Goal: Navigation & Orientation: Locate item on page

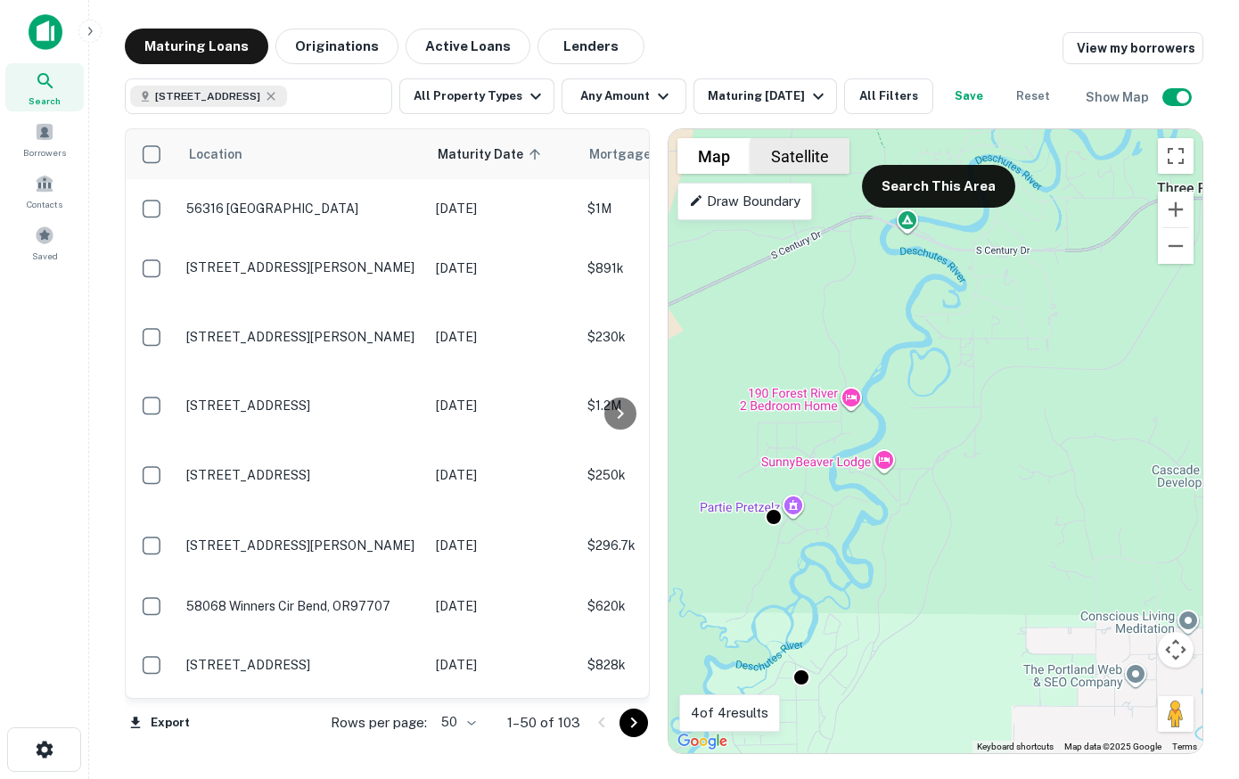
click at [801, 163] on button "Satellite" at bounding box center [799, 156] width 99 height 36
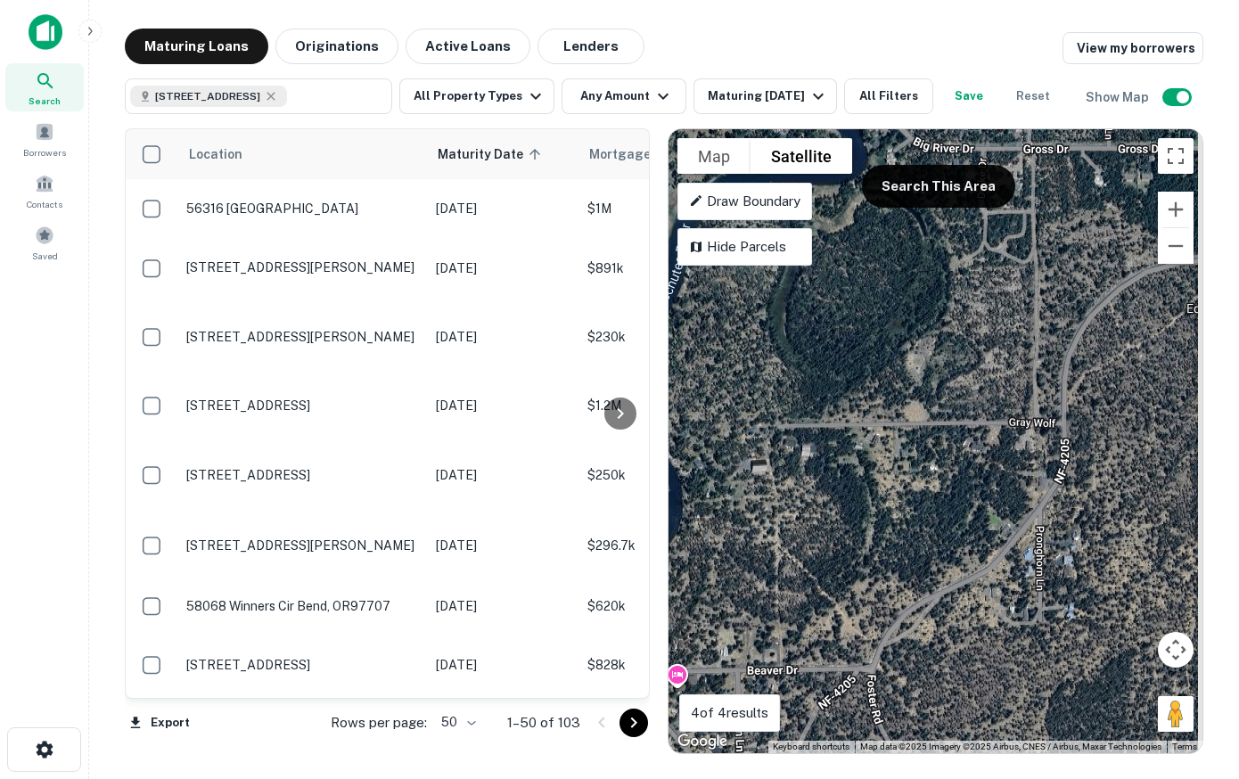
drag, startPoint x: 1093, startPoint y: 458, endPoint x: 872, endPoint y: 470, distance: 221.3
click at [872, 470] on div "To activate drag with keyboard, press Alt + Enter. Once in keyboard drag state,…" at bounding box center [935, 441] width 534 height 624
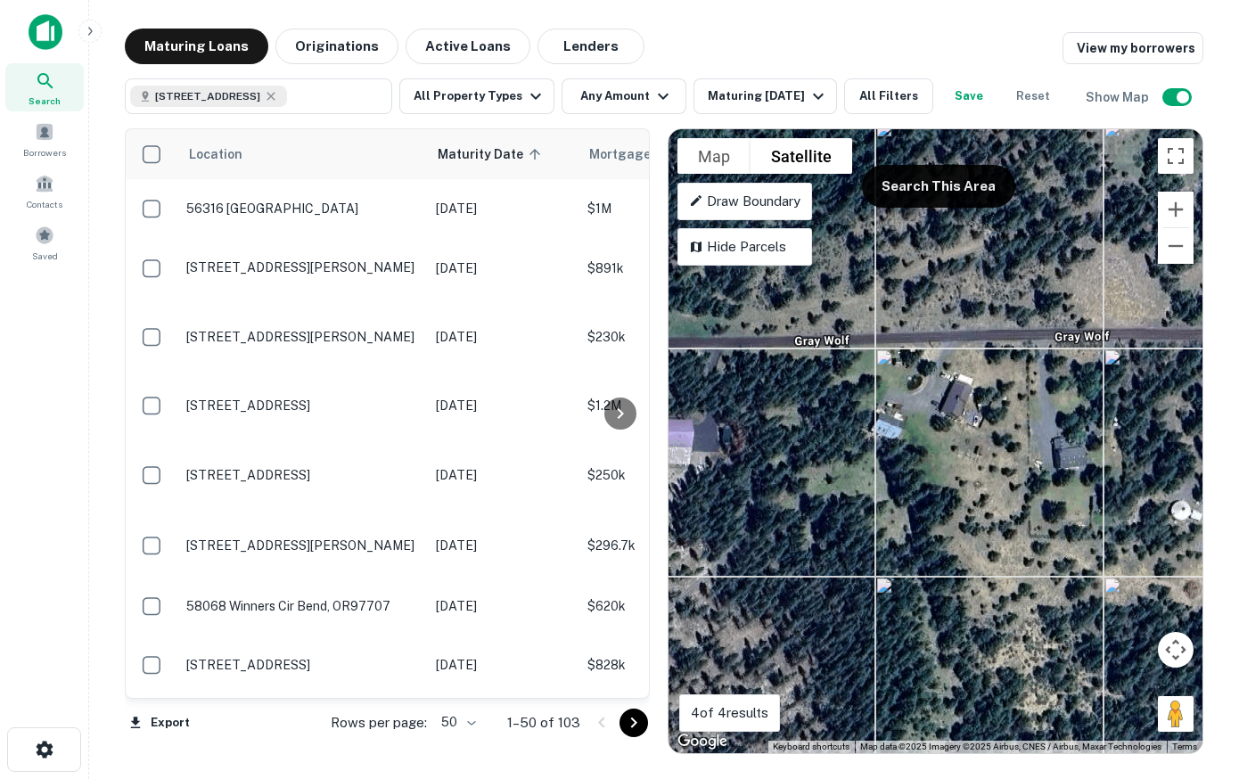
drag, startPoint x: 791, startPoint y: 486, endPoint x: 946, endPoint y: 470, distance: 155.9
click at [946, 470] on div "To activate drag with keyboard, press Alt + Enter. Once in keyboard drag state,…" at bounding box center [935, 441] width 534 height 624
click at [1170, 164] on button "Toggle fullscreen view" at bounding box center [1175, 156] width 36 height 36
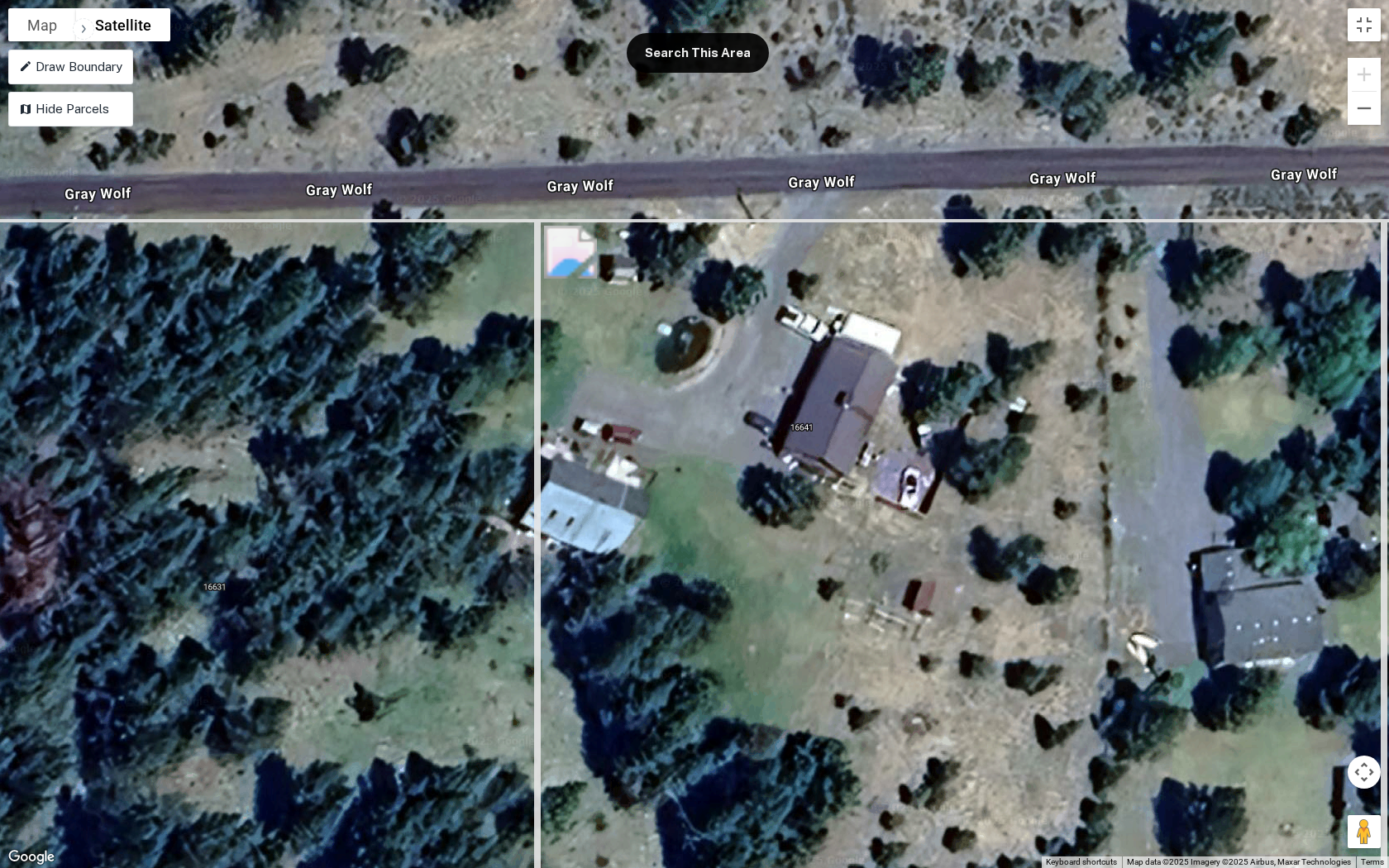
drag, startPoint x: 675, startPoint y: 405, endPoint x: 746, endPoint y: 659, distance: 263.7
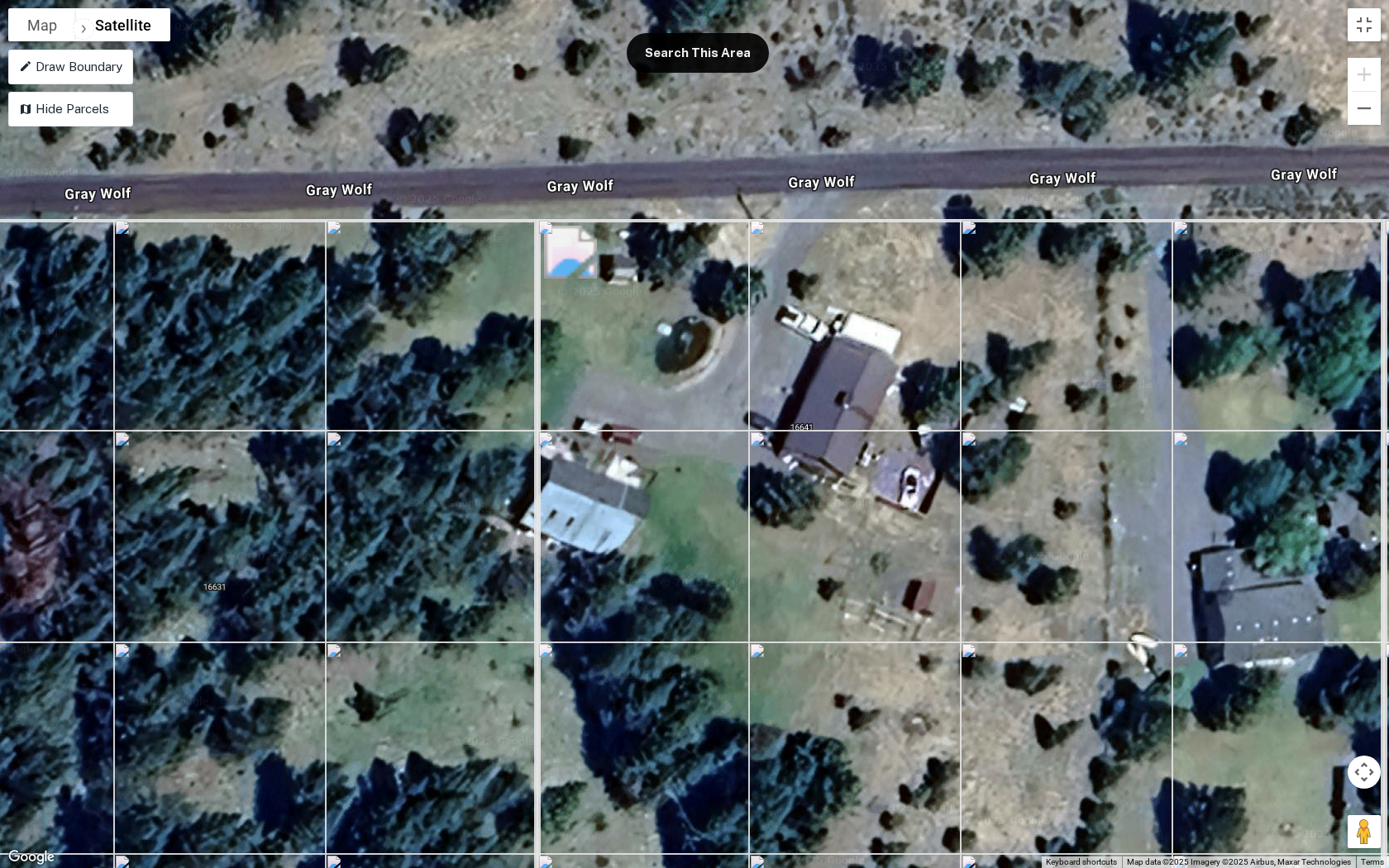
click at [746, 659] on div "To activate drag with keyboard, press Alt + Enter. Once in keyboard drag state,…" at bounding box center [694, 434] width 1389 height 868
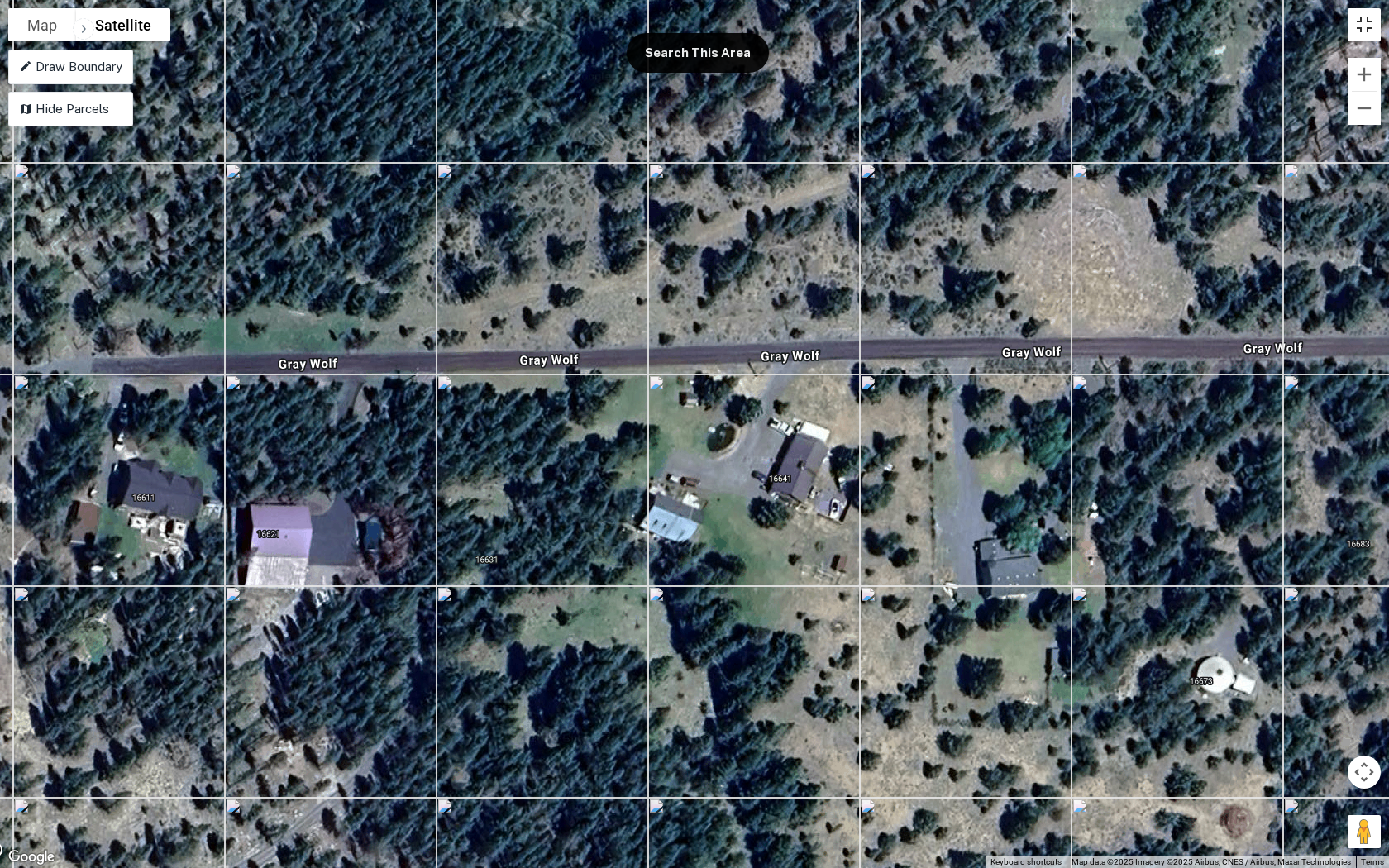
click at [1149, 29] on button "Toggle fullscreen view" at bounding box center [1364, 25] width 33 height 33
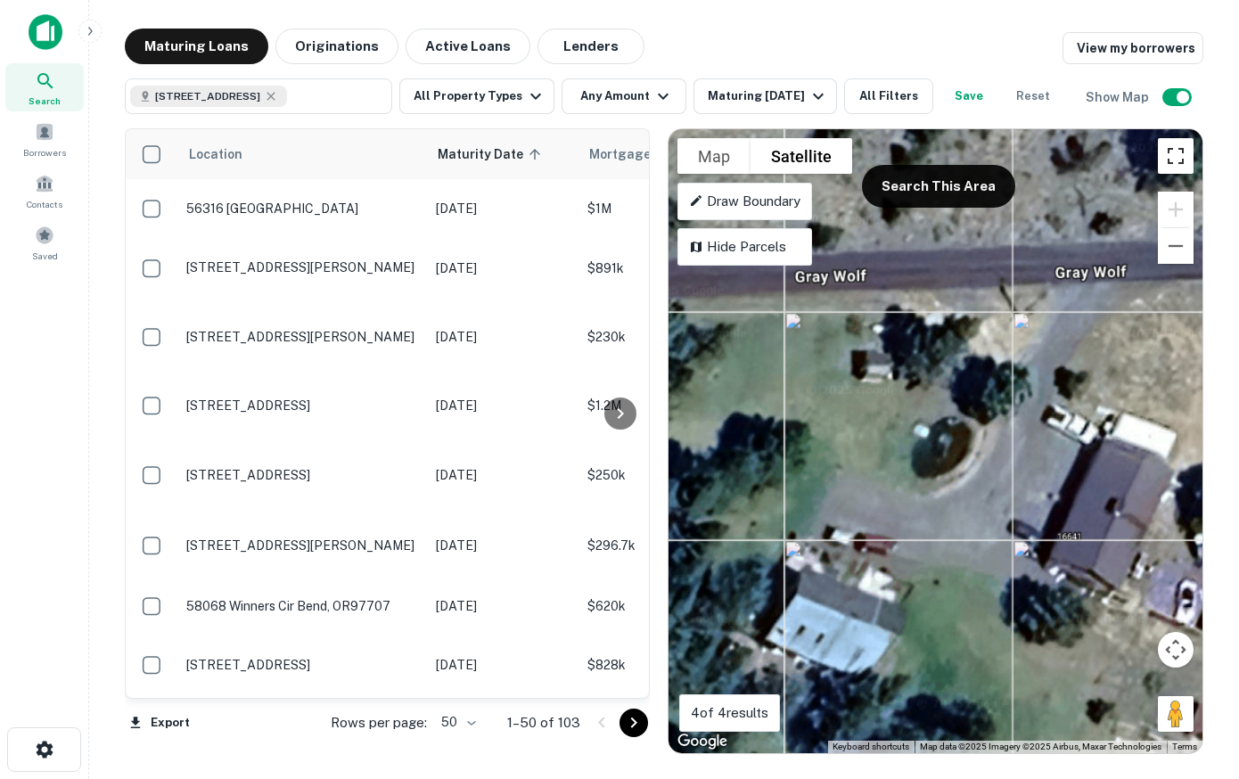
click at [1178, 151] on button "Toggle fullscreen view" at bounding box center [1175, 156] width 36 height 36
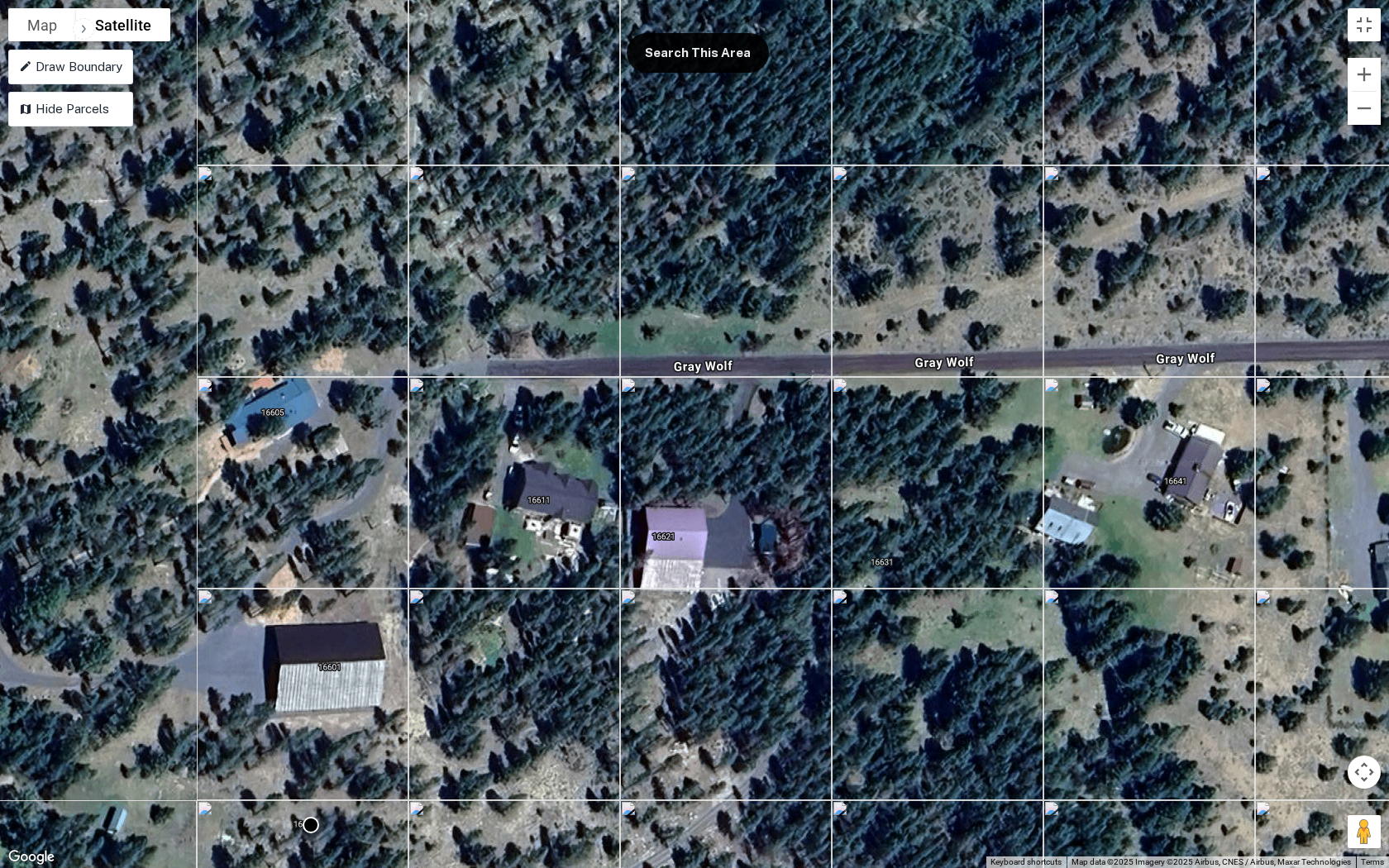
drag, startPoint x: 610, startPoint y: 488, endPoint x: 928, endPoint y: 463, distance: 319.0
click at [928, 463] on div "To activate drag with keyboard, press Alt + Enter. Once in keyboard drag state,…" at bounding box center [694, 434] width 1389 height 868
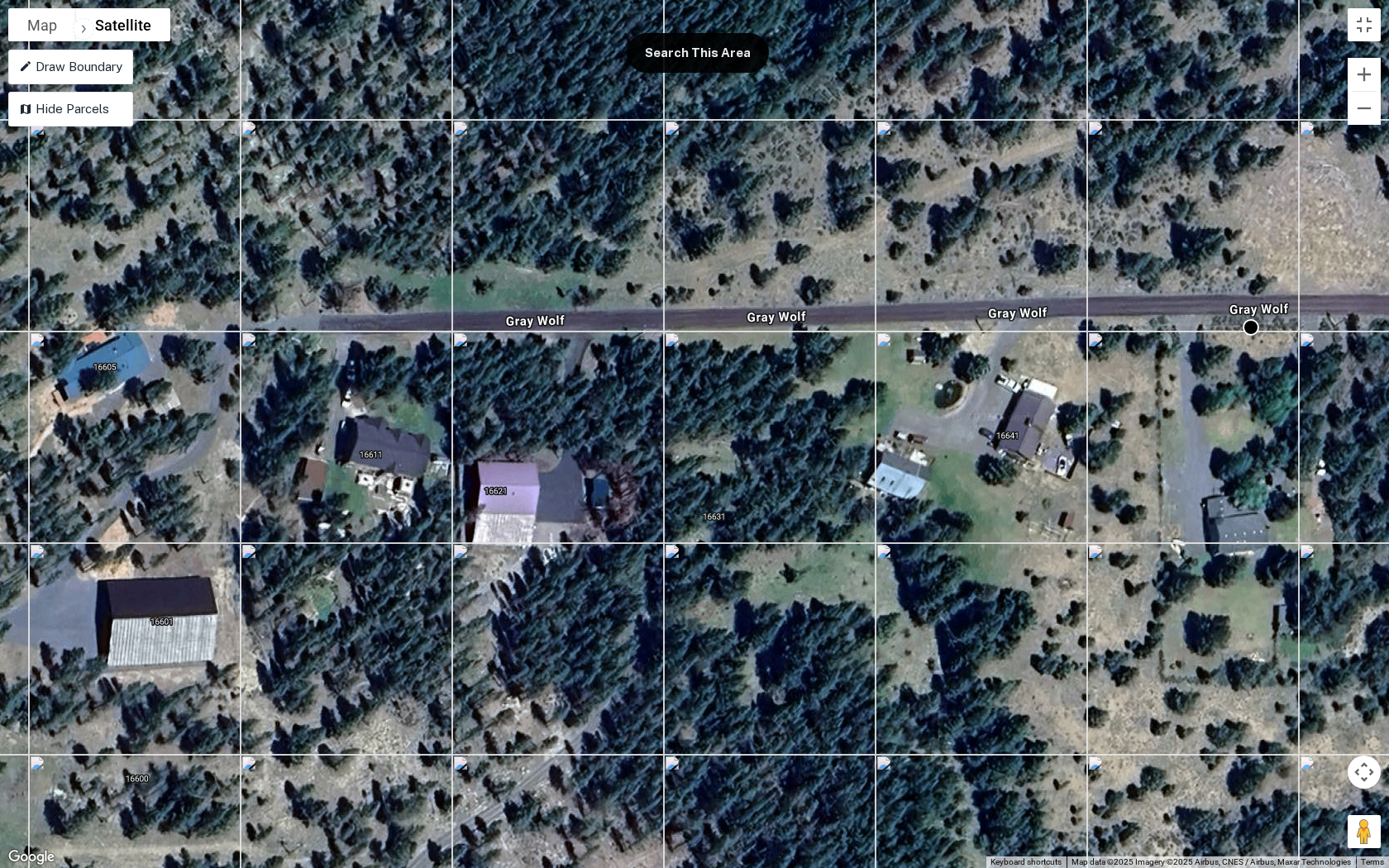
drag, startPoint x: 465, startPoint y: 478, endPoint x: 305, endPoint y: 428, distance: 167.6
click at [305, 428] on div "To activate drag with keyboard, press Alt + Enter. Once in keyboard drag state,…" at bounding box center [694, 434] width 1389 height 868
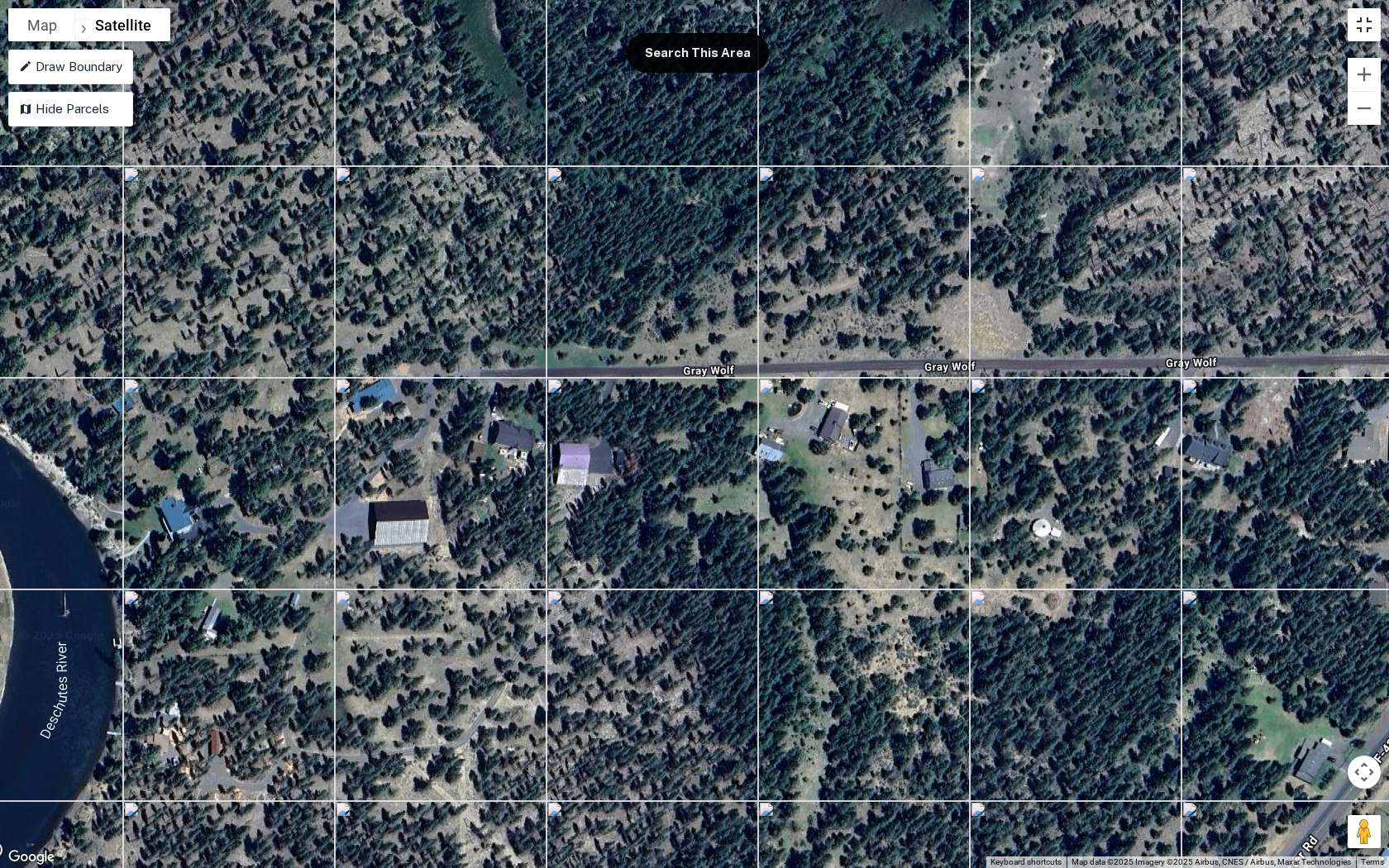
click at [1149, 25] on button "Toggle fullscreen view" at bounding box center [1364, 25] width 33 height 33
